Goal: Information Seeking & Learning: Find specific fact

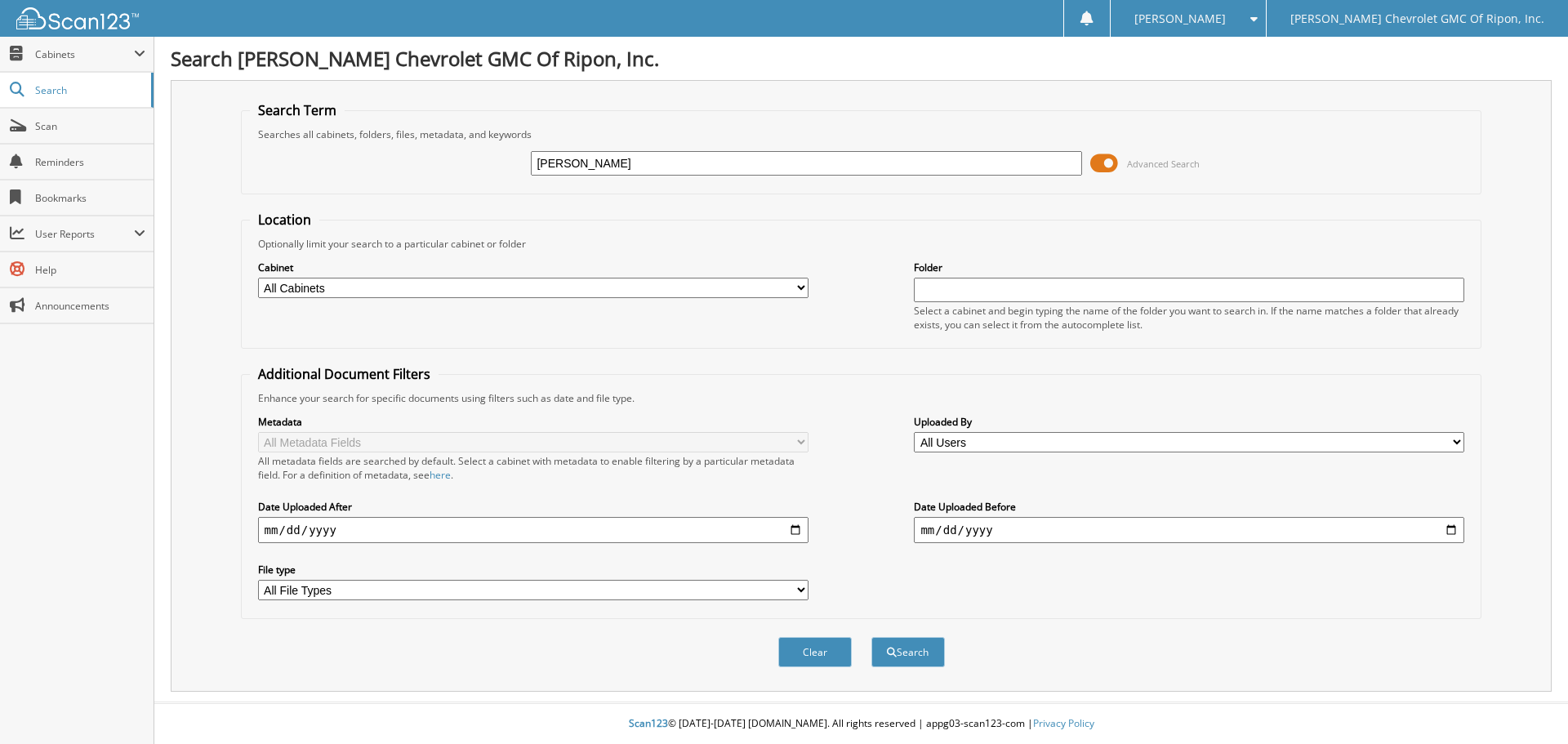
type input "[PERSON_NAME]"
click at [871, 637] on button "Search" at bounding box center [908, 651] width 74 height 30
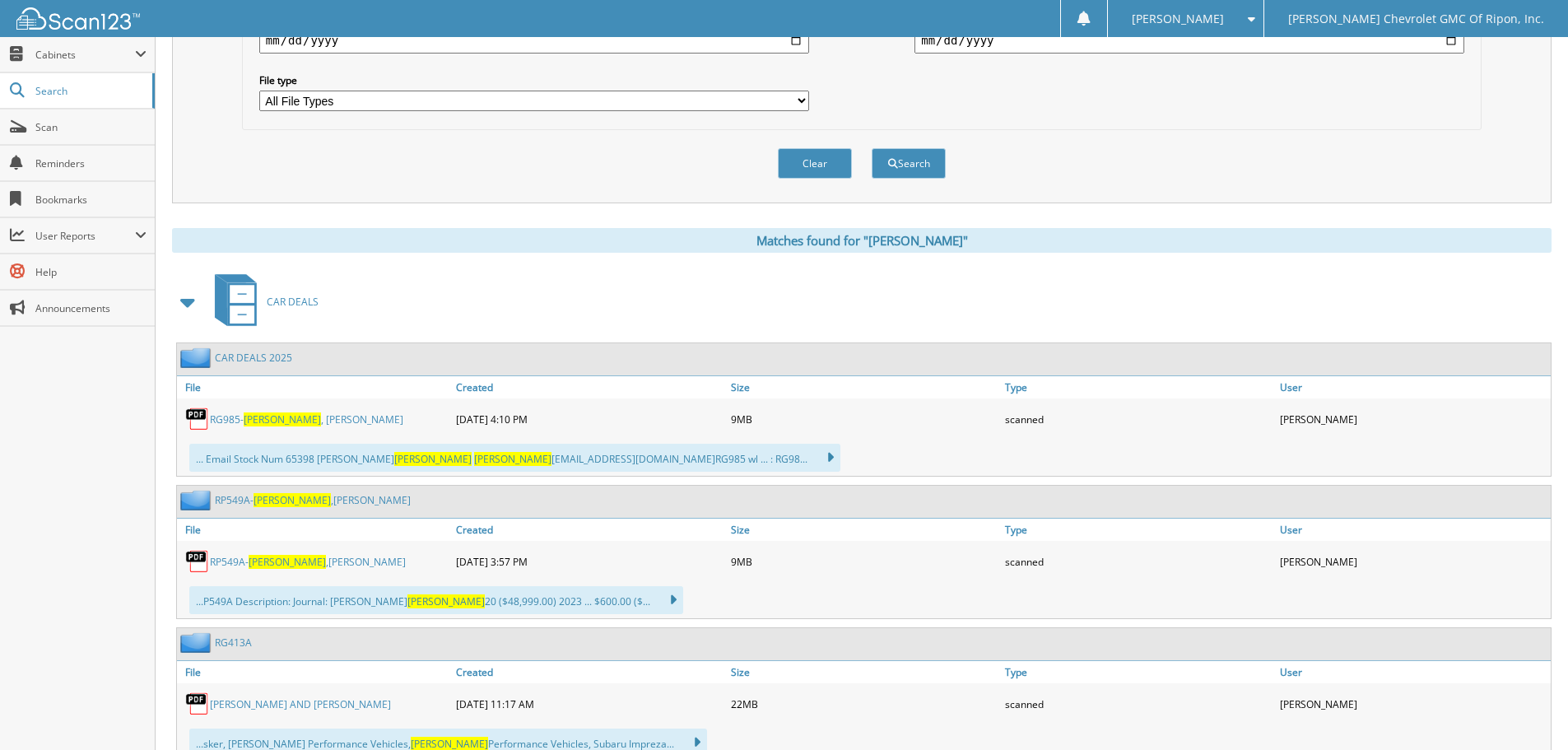
click at [300, 564] on link "RP549A- [PERSON_NAME]" at bounding box center [308, 562] width 196 height 14
